Goal: Entertainment & Leisure: Consume media (video, audio)

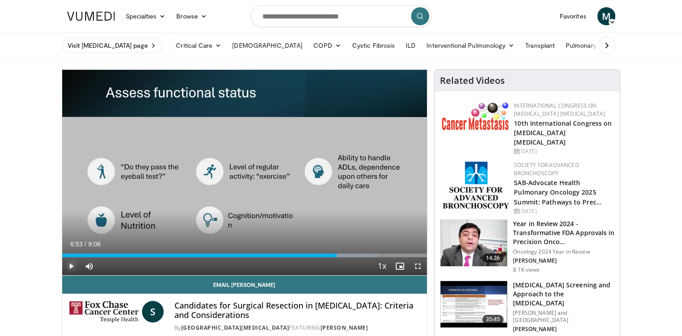
click at [71, 266] on span "Video Player" at bounding box center [71, 266] width 18 height 18
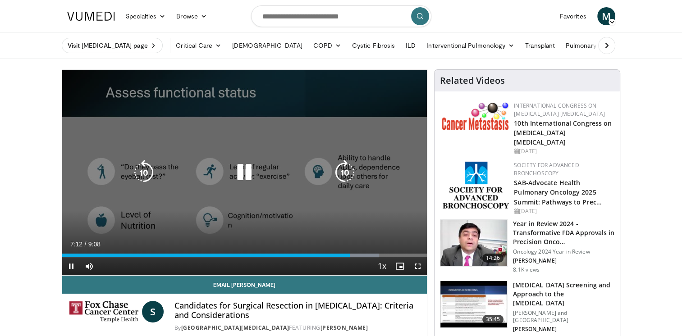
click at [241, 174] on icon "Video Player" at bounding box center [244, 172] width 25 height 25
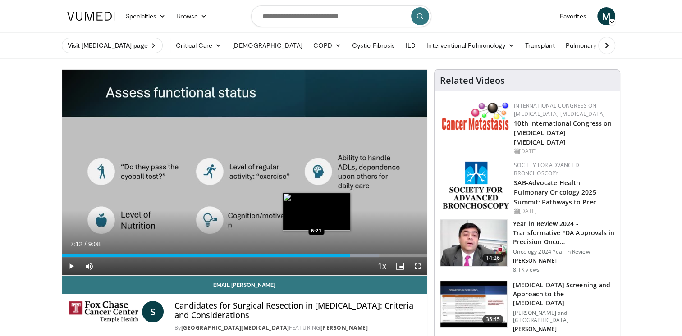
click at [316, 254] on div "7:12" at bounding box center [206, 256] width 288 height 4
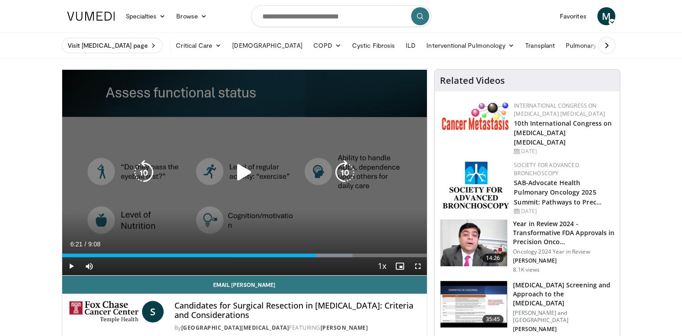
click at [242, 173] on icon "Video Player" at bounding box center [244, 172] width 25 height 25
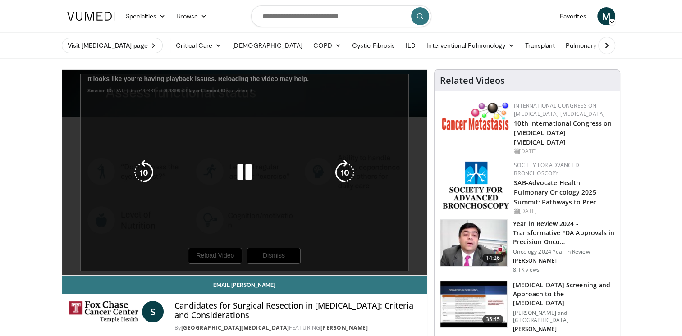
click at [211, 255] on div "10 seconds Tap to unmute" at bounding box center [244, 173] width 365 height 206
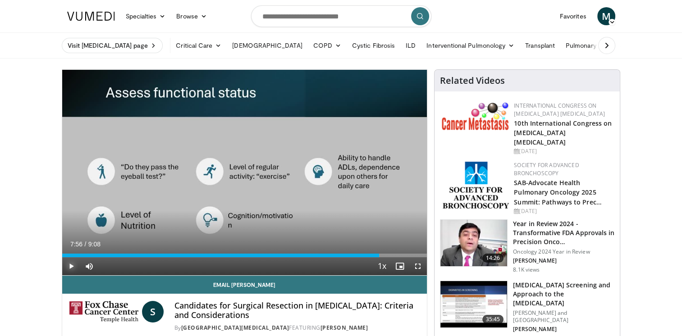
click at [71, 264] on span "Video Player" at bounding box center [71, 266] width 18 height 18
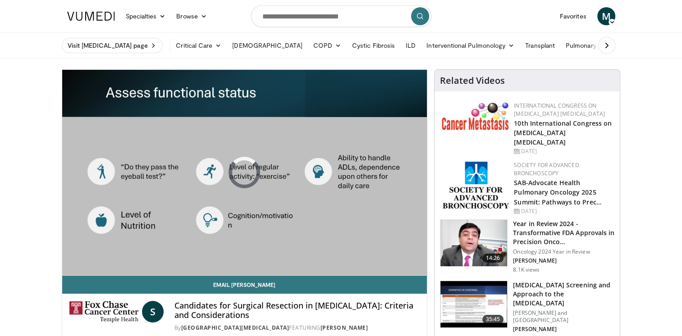
click at [71, 264] on video-js "**********" at bounding box center [244, 173] width 365 height 206
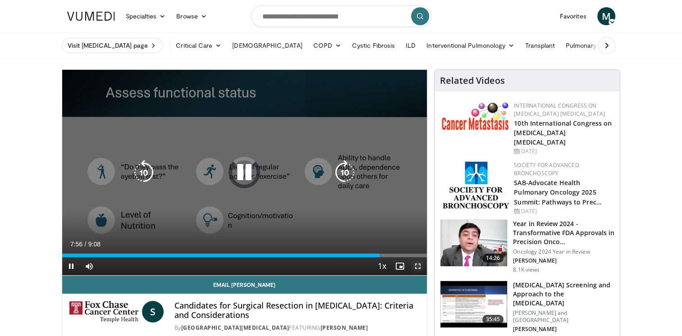
drag, startPoint x: 417, startPoint y: 265, endPoint x: 419, endPoint y: 298, distance: 33.4
click at [417, 265] on span "Video Player" at bounding box center [418, 266] width 18 height 18
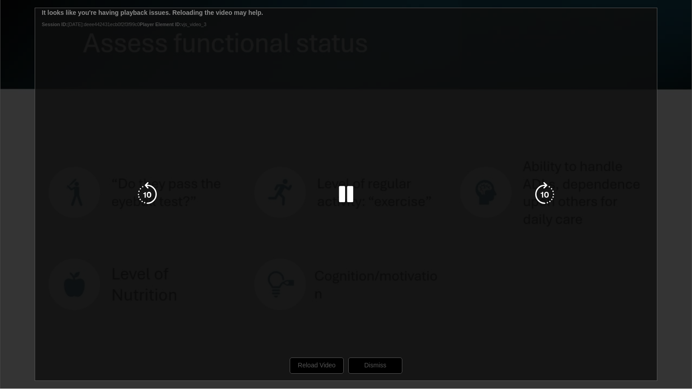
click at [371, 336] on div "10 seconds Tap to unmute" at bounding box center [346, 194] width 692 height 389
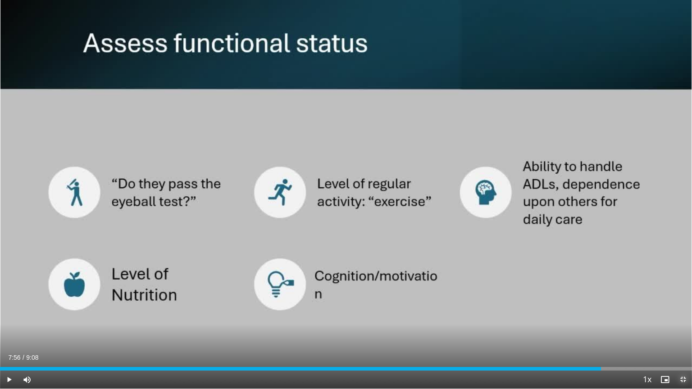
click at [682, 336] on span "Video Player" at bounding box center [683, 380] width 18 height 18
